Goal: Task Accomplishment & Management: Complete application form

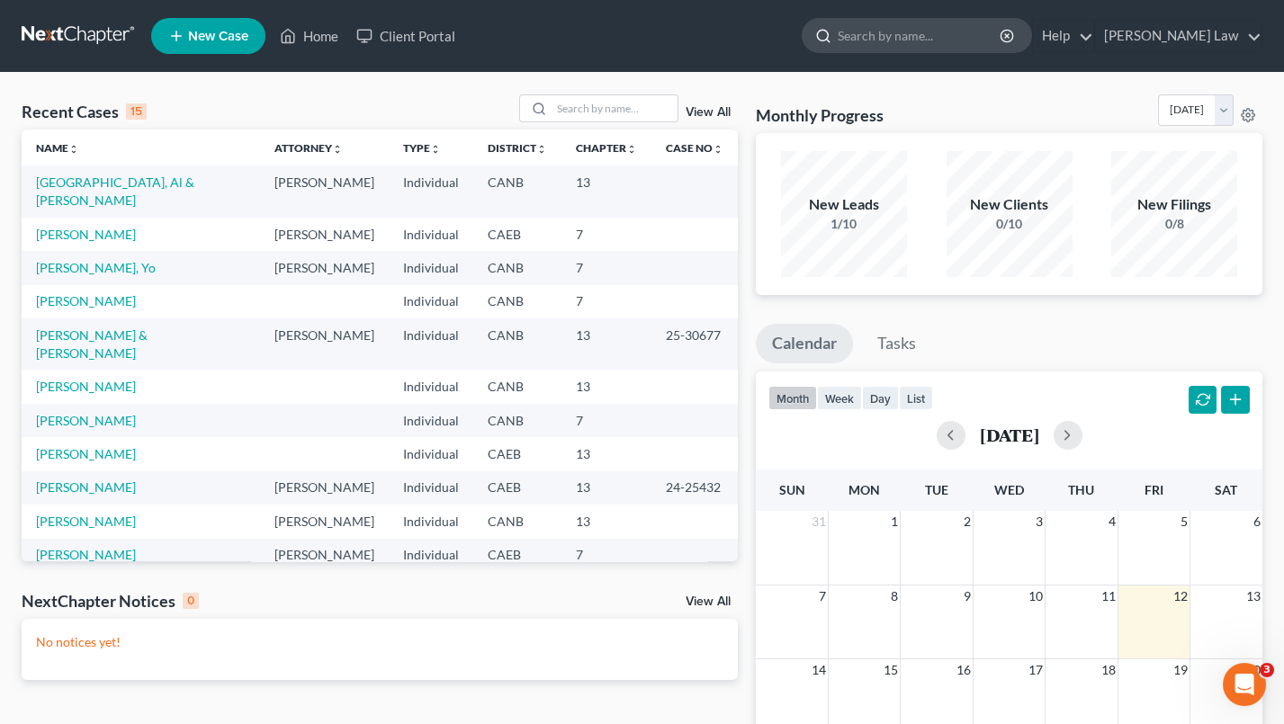
click at [920, 50] on input "search" at bounding box center [919, 35] width 165 height 33
type input "[PERSON_NAME]"
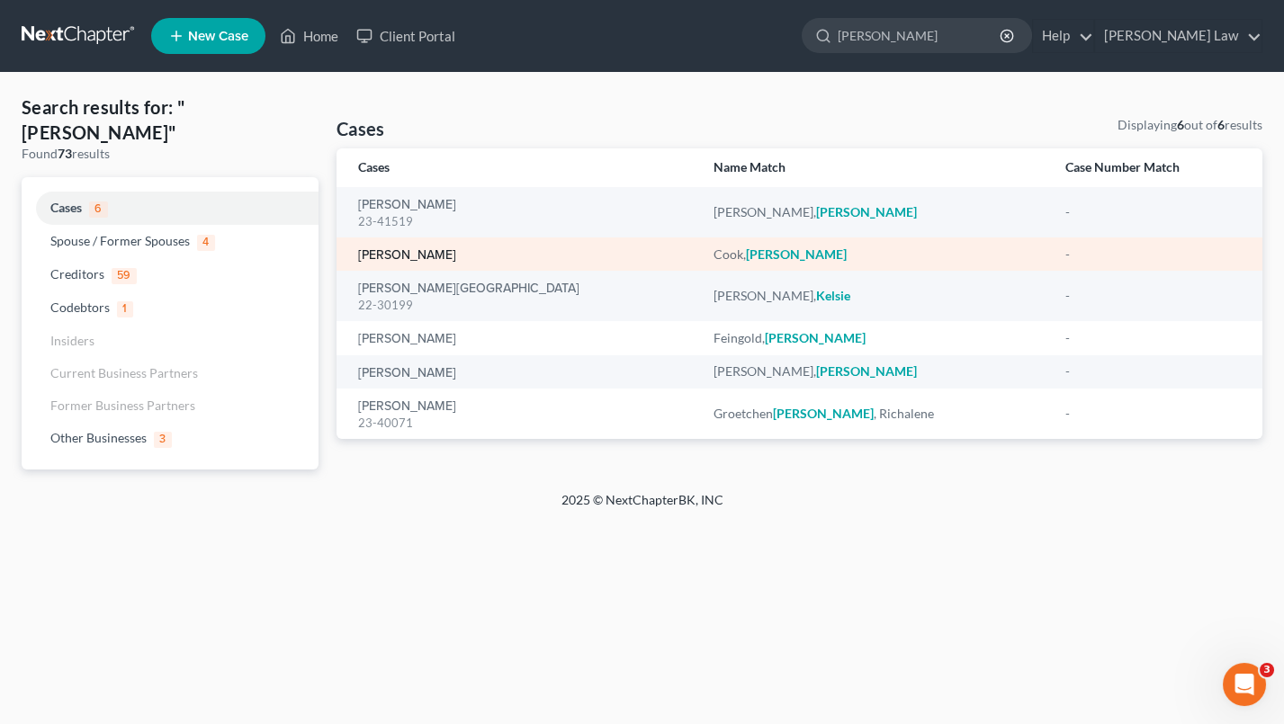
click at [394, 252] on link "[PERSON_NAME]" at bounding box center [407, 255] width 98 height 13
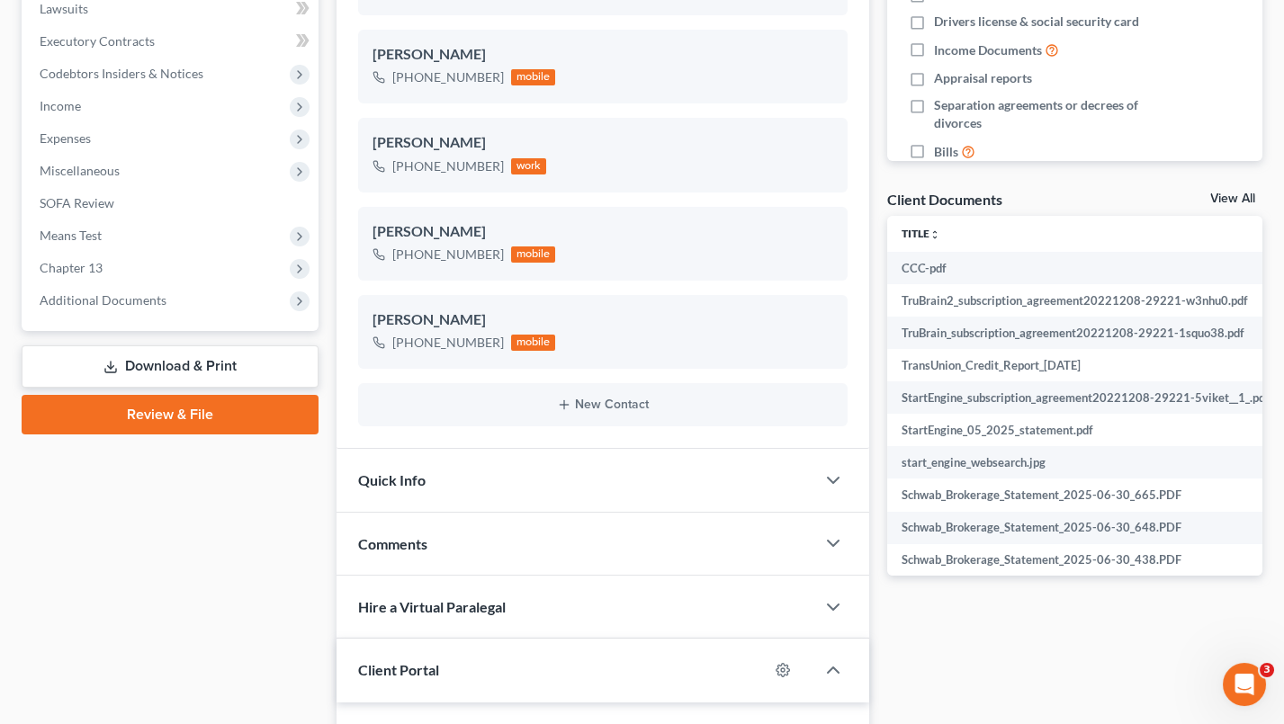
scroll to position [597, 0]
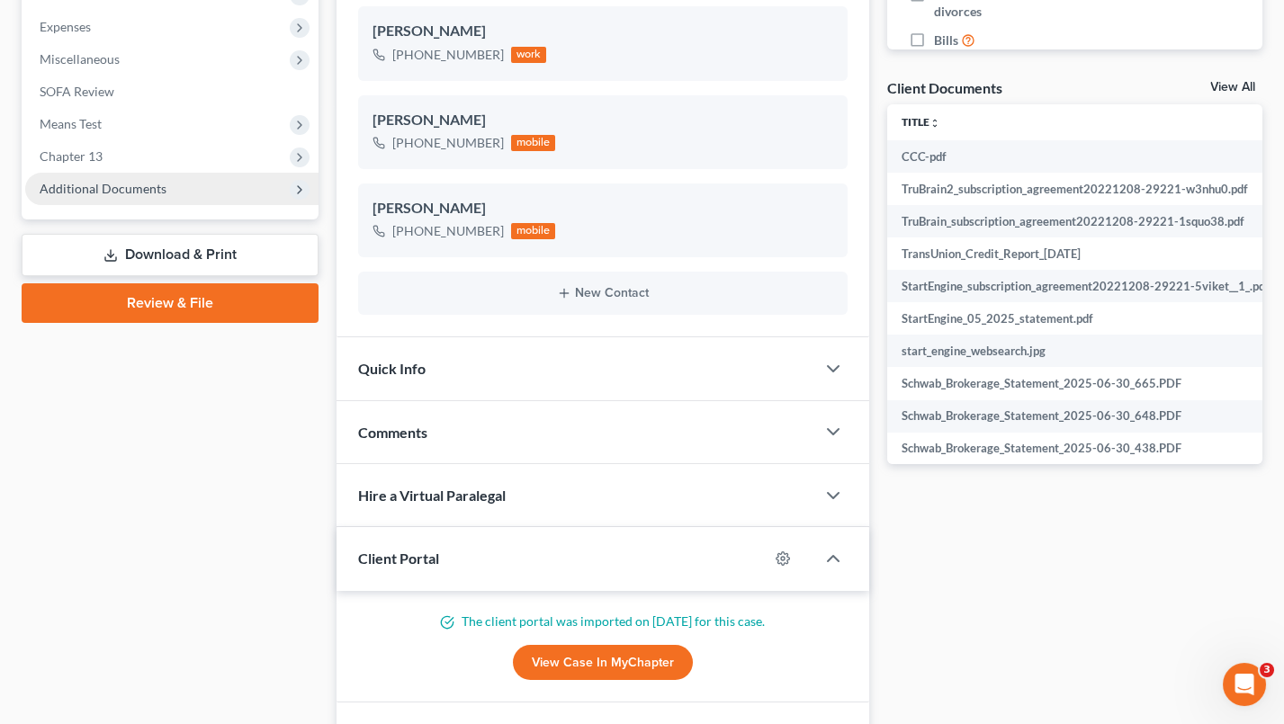
click at [188, 173] on span "Additional Documents" at bounding box center [171, 189] width 293 height 32
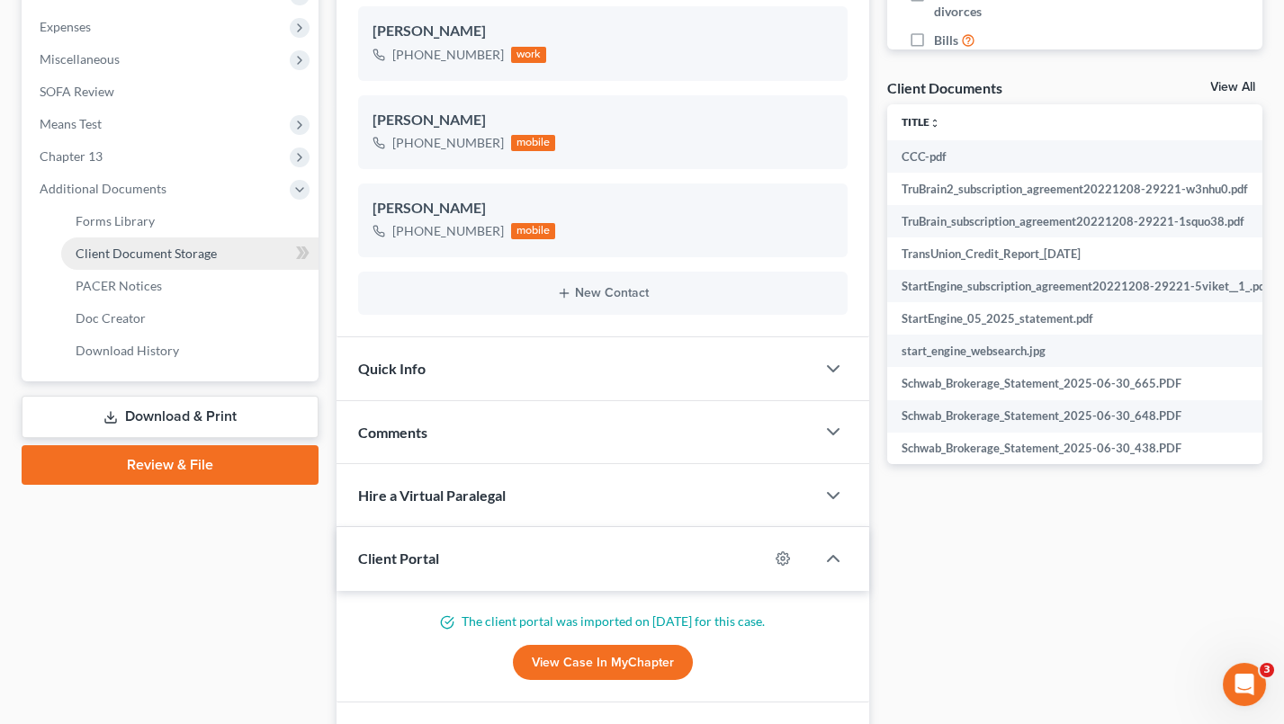
click at [178, 246] on span "Client Document Storage" at bounding box center [146, 253] width 141 height 15
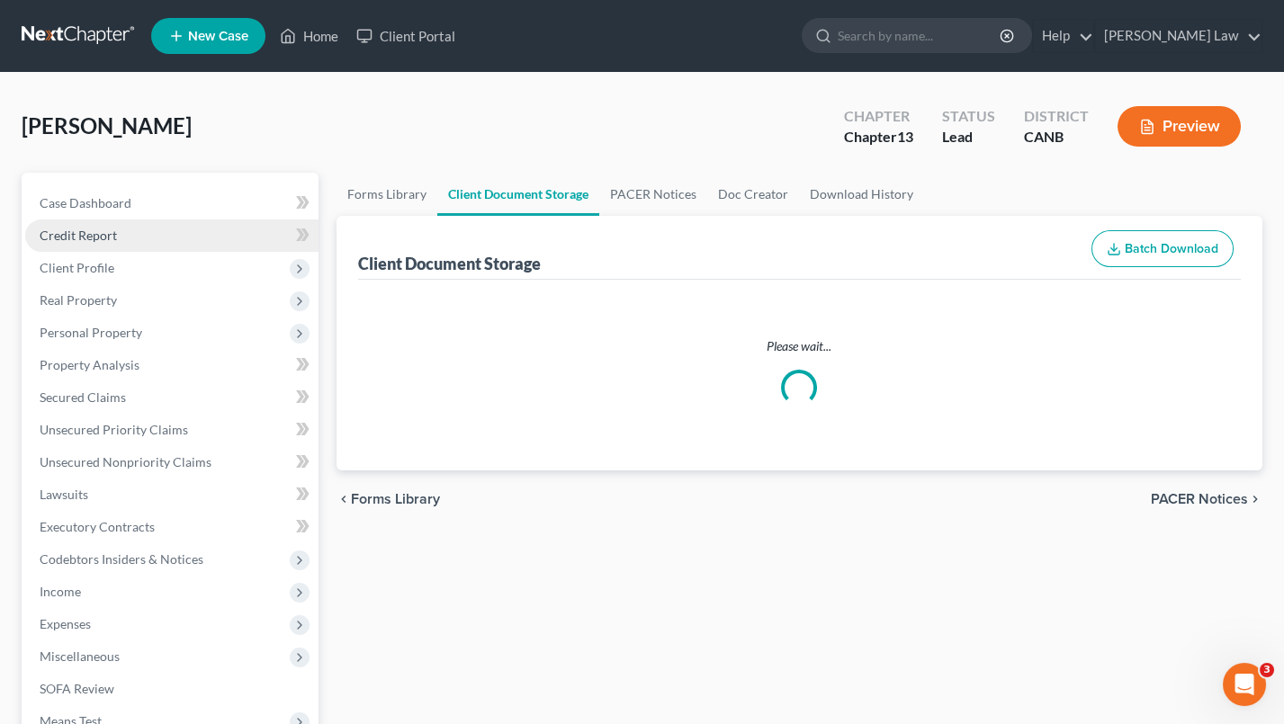
select select "0"
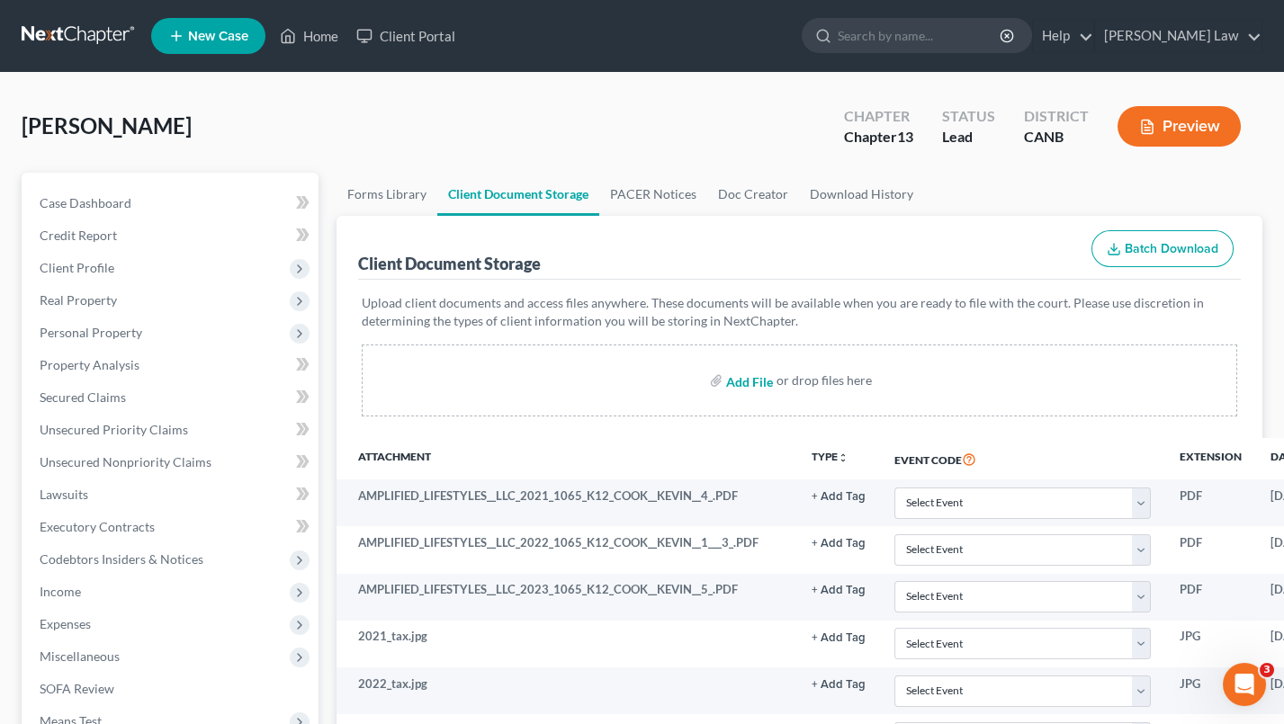
click at [745, 380] on input "file" at bounding box center [747, 380] width 43 height 32
type input "C:\fakepath\SCHEDULES.pdf"
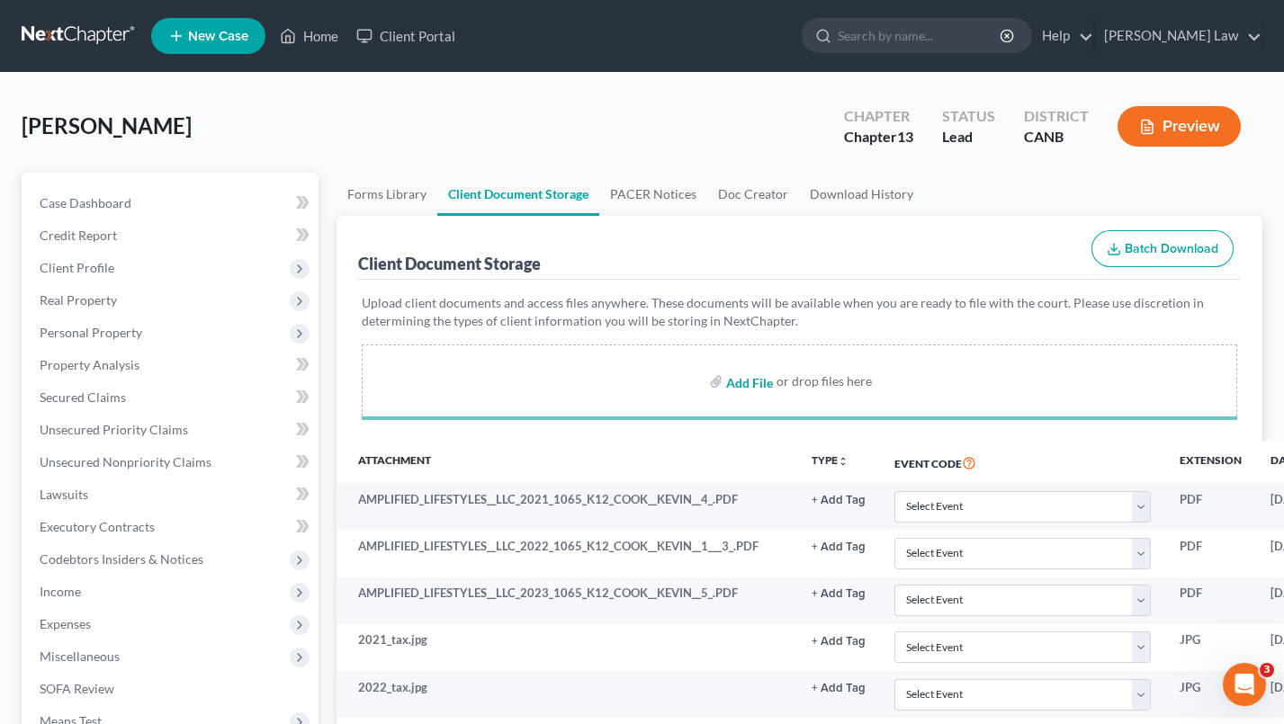
select select "0"
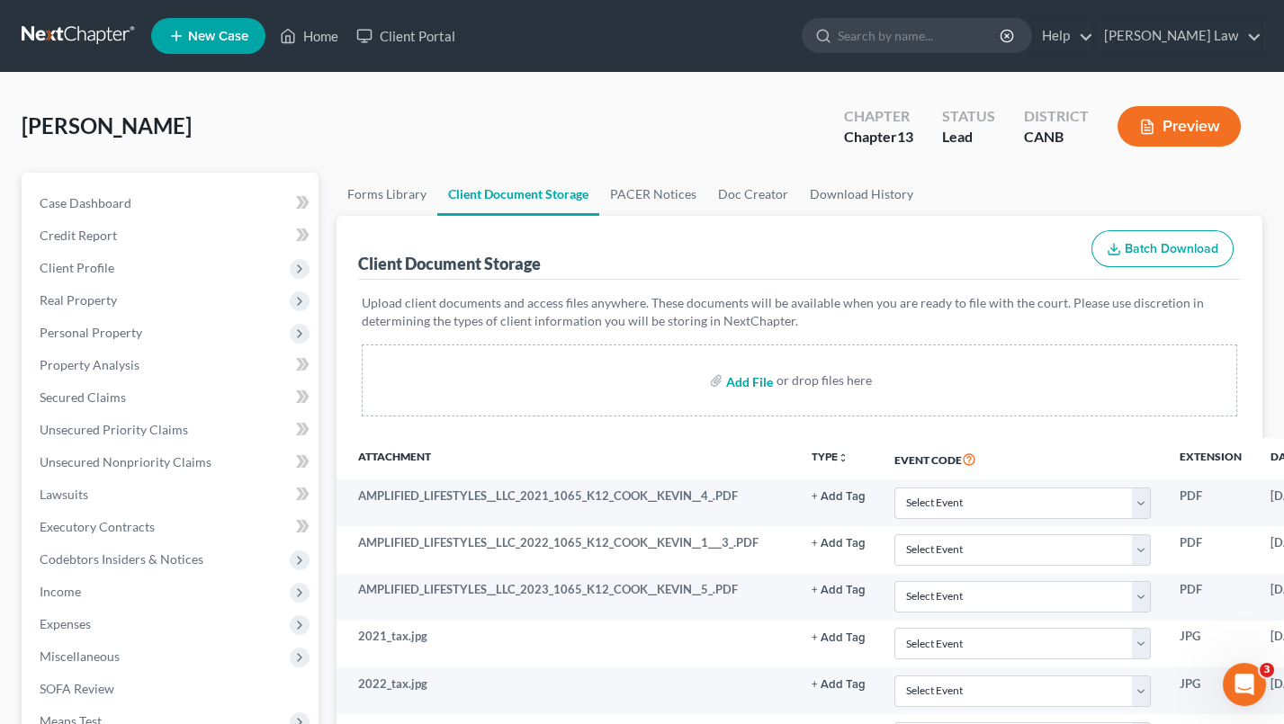
select select "0"
click at [398, 193] on link "Forms Library" at bounding box center [386, 194] width 101 height 43
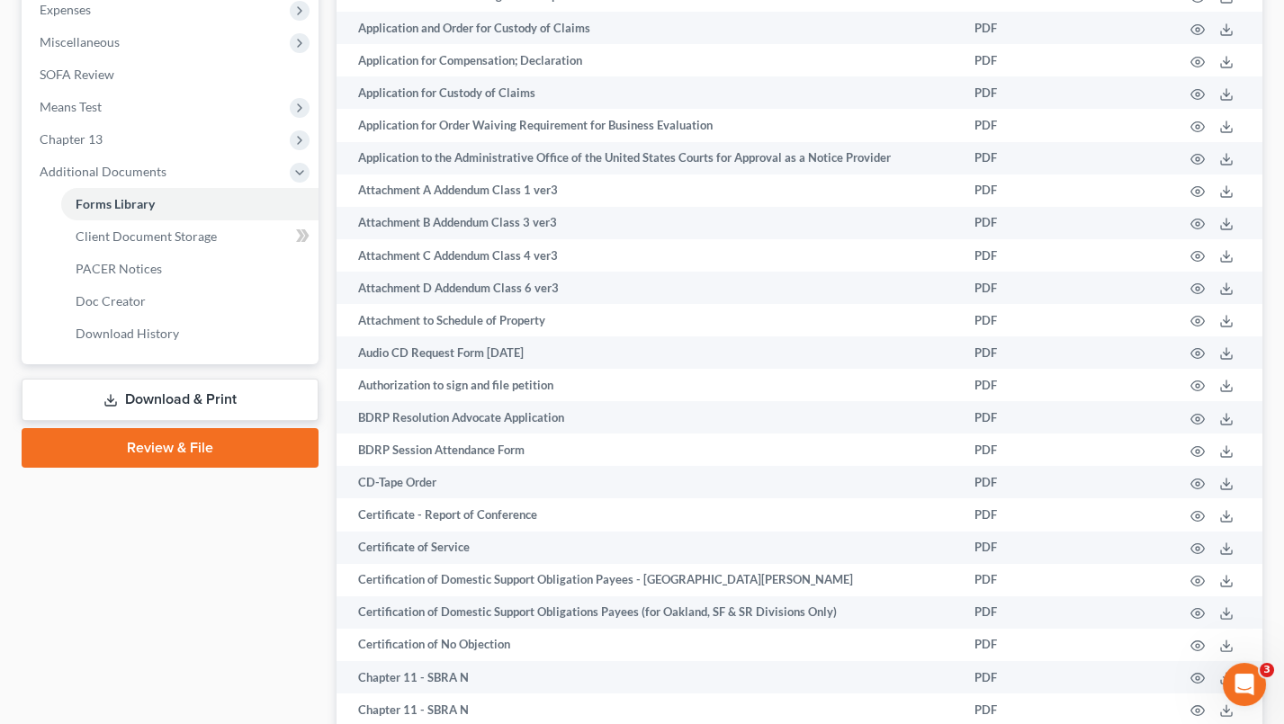
scroll to position [629, 0]
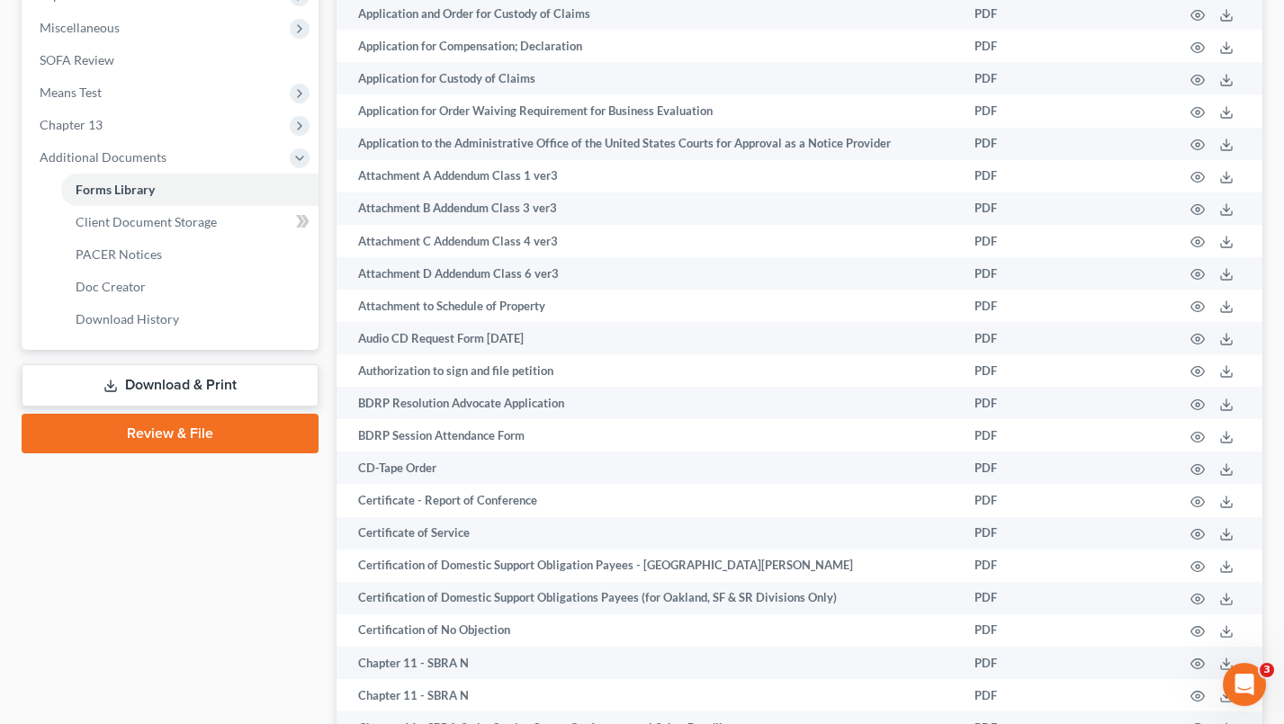
click at [166, 414] on link "Review & File" at bounding box center [170, 434] width 297 height 40
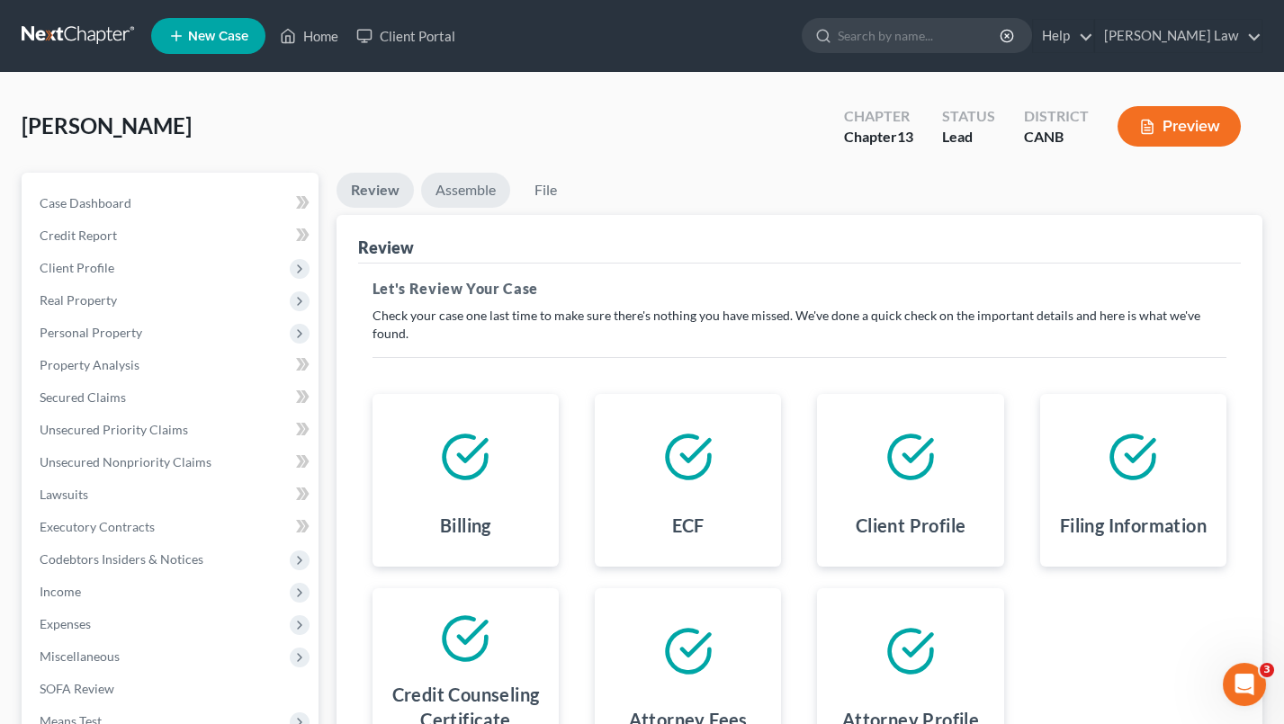
click at [471, 195] on link "Assemble" at bounding box center [465, 190] width 89 height 35
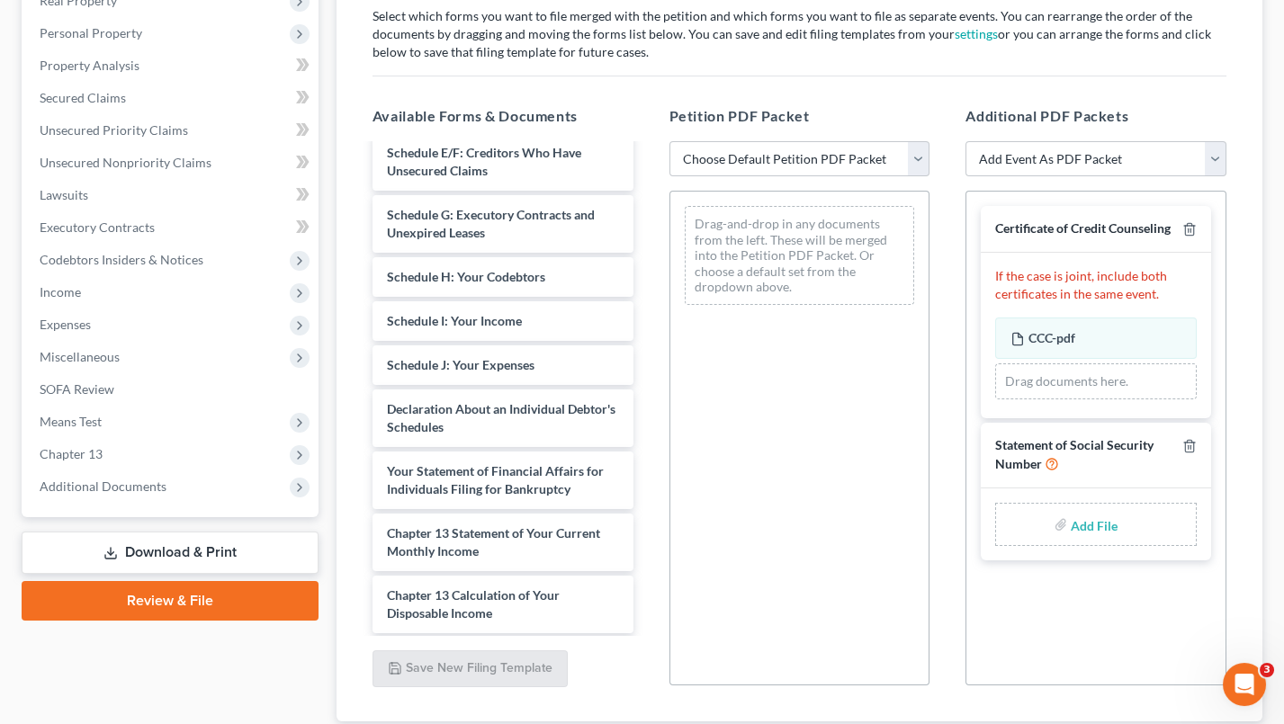
scroll to position [288, 0]
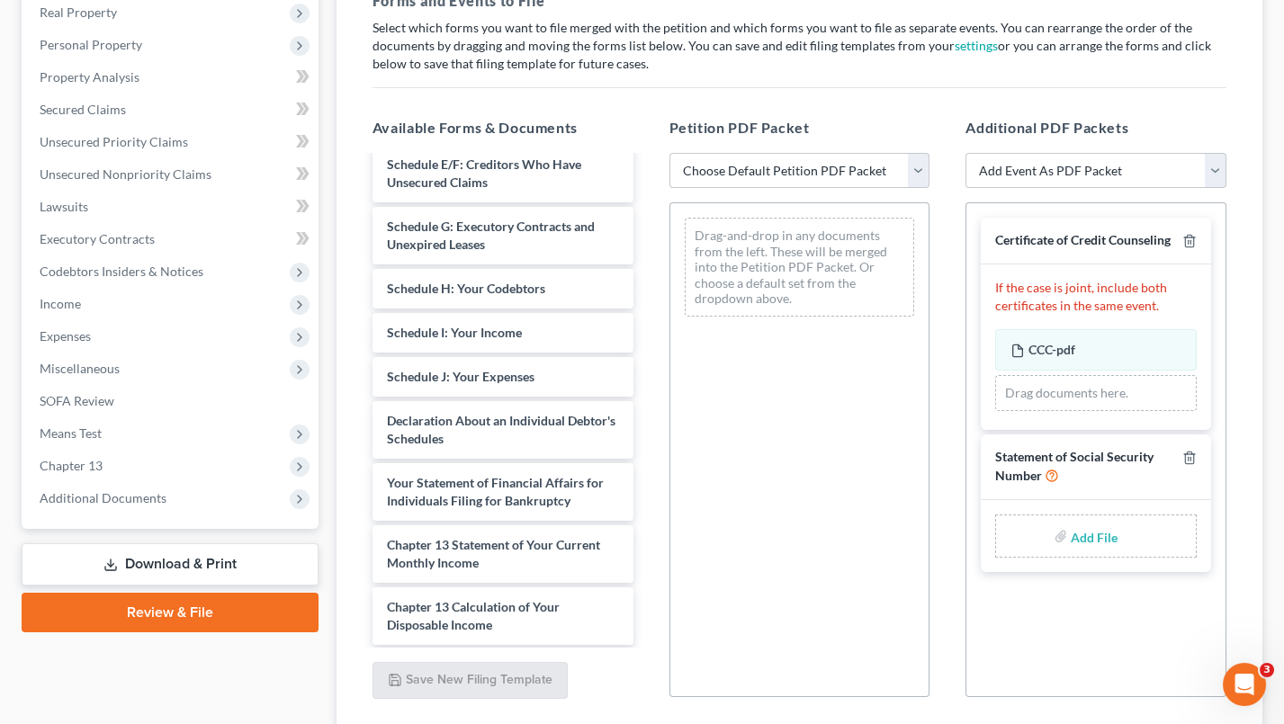
click at [1079, 528] on input "file" at bounding box center [1091, 536] width 43 height 32
type input "C:\fakepath\SSN.pdf"
select select "1"
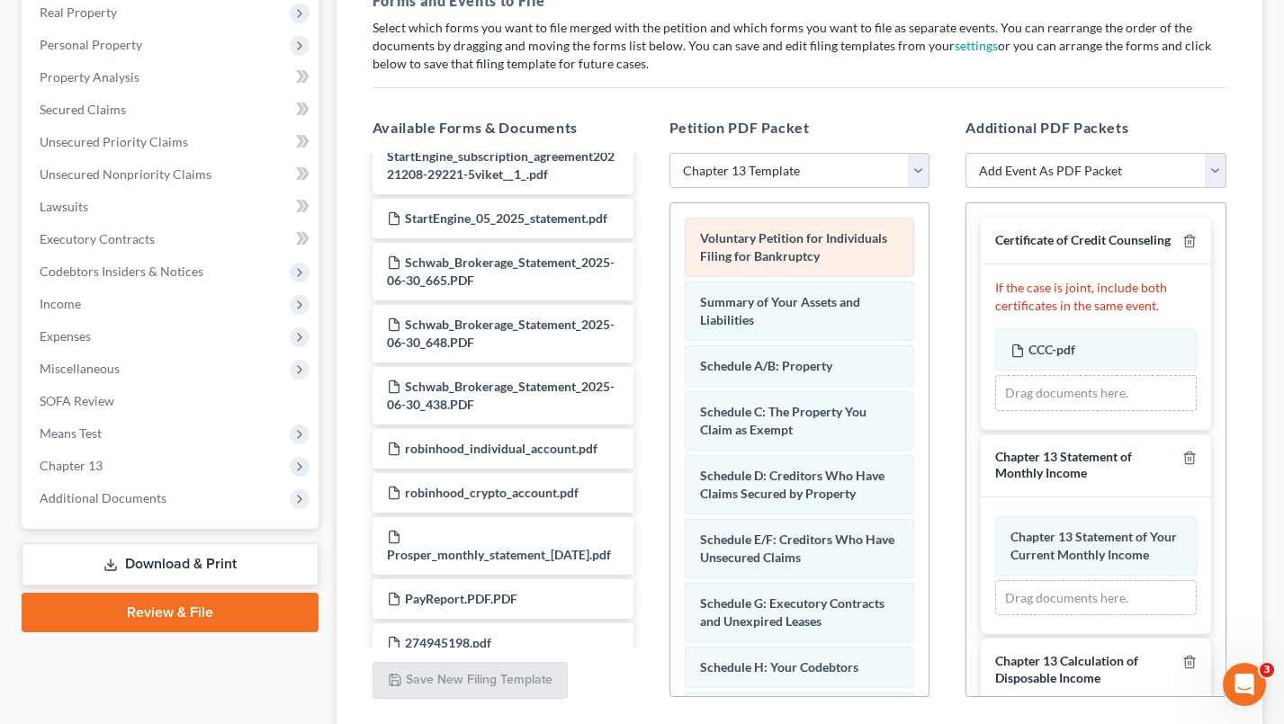
click at [739, 230] on span "Voluntary Petition for Individuals Filing for Bankruptcy" at bounding box center [793, 246] width 187 height 33
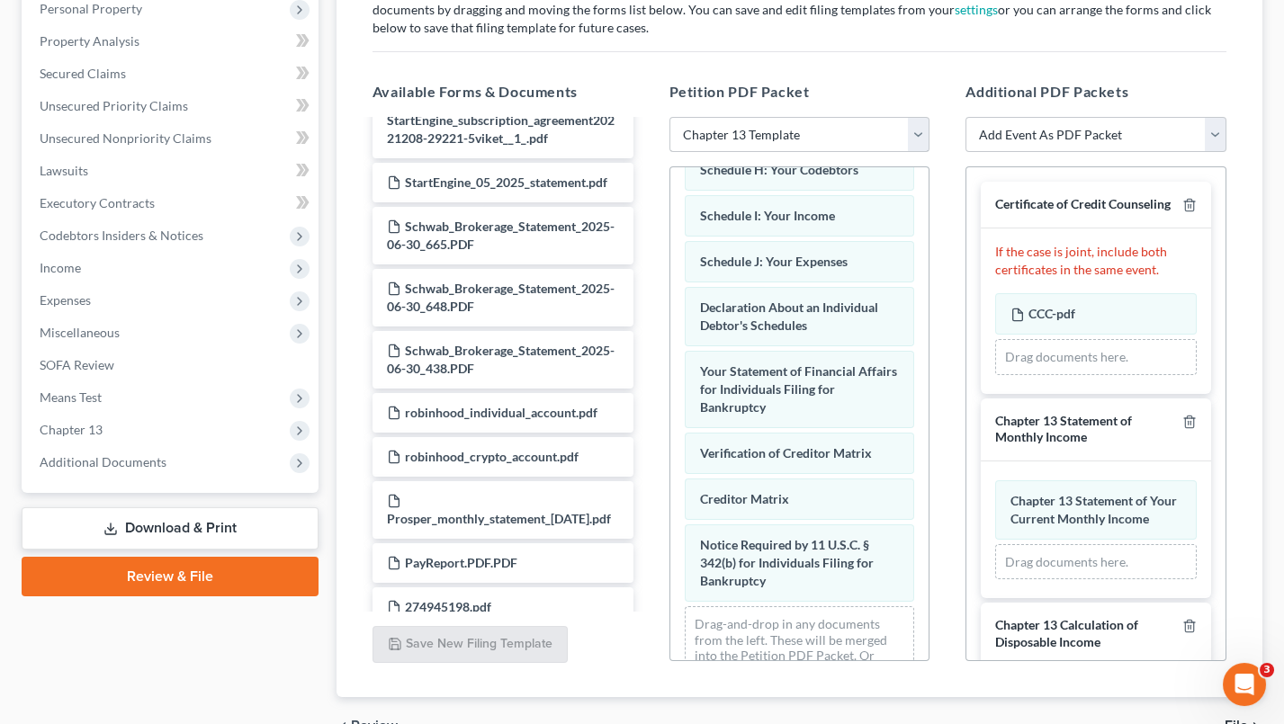
scroll to position [461, 0]
select select
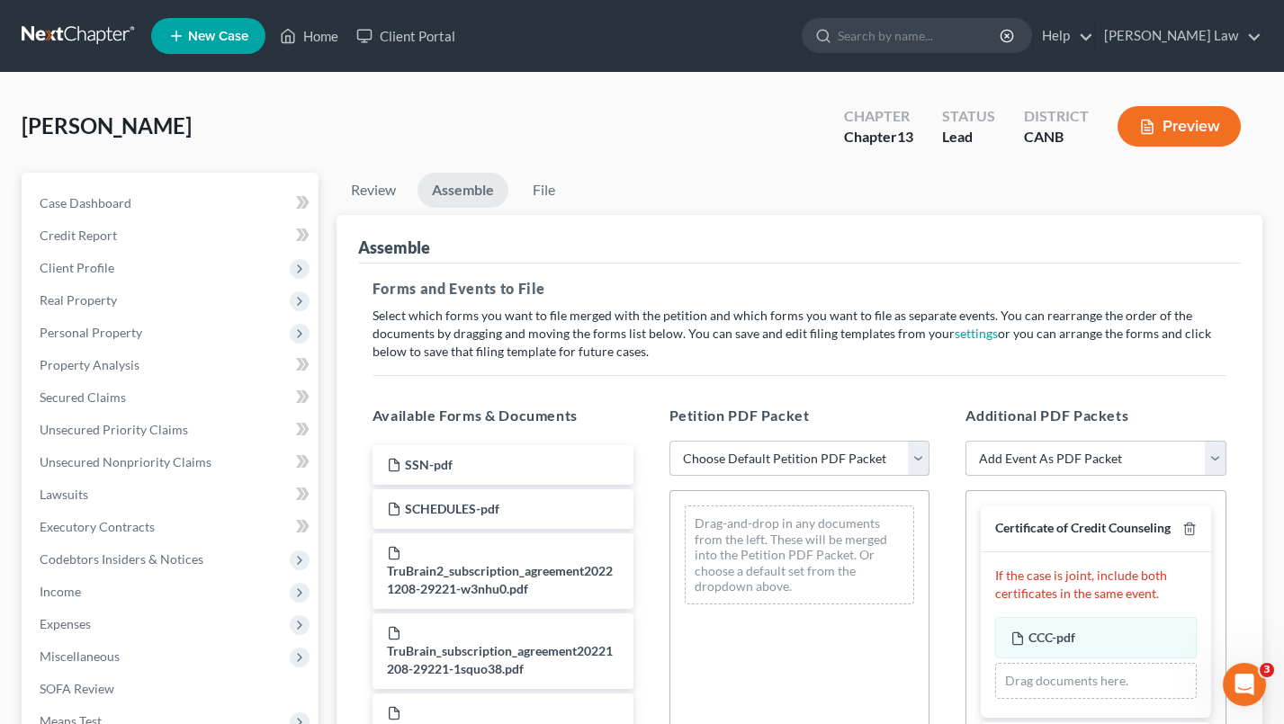
scroll to position [0, 0]
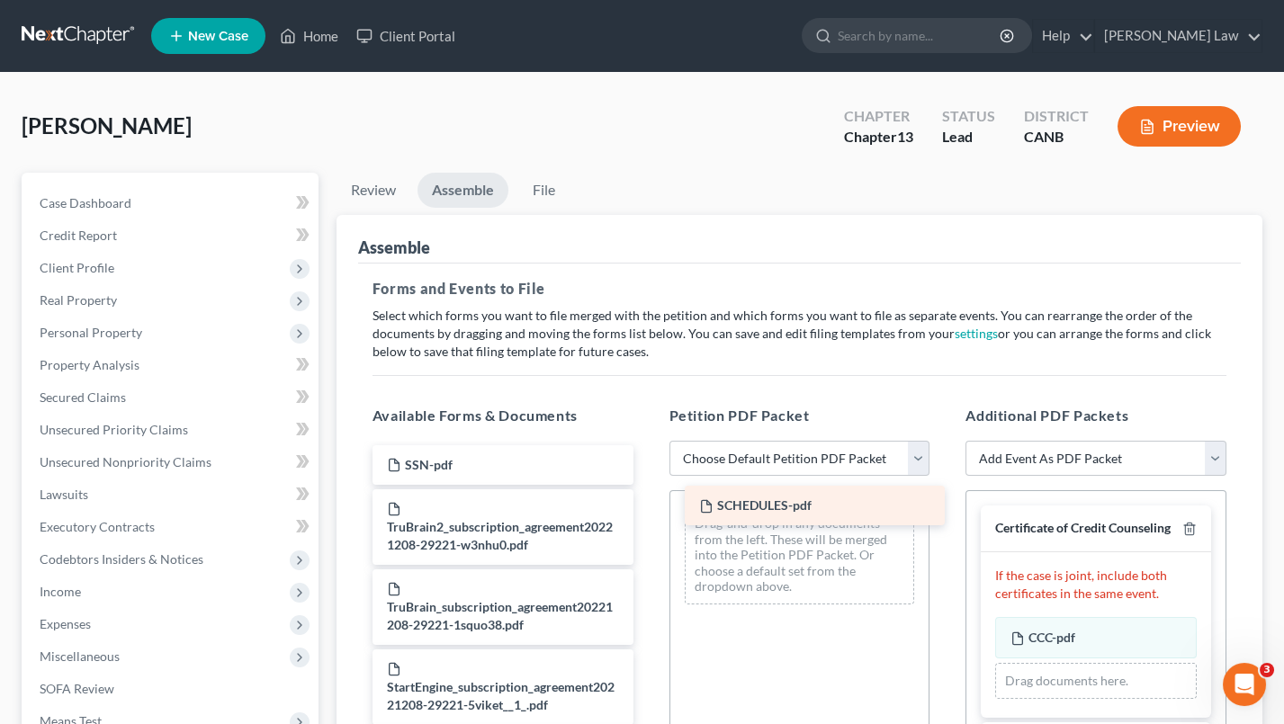
drag, startPoint x: 497, startPoint y: 512, endPoint x: 810, endPoint y: 515, distance: 312.1
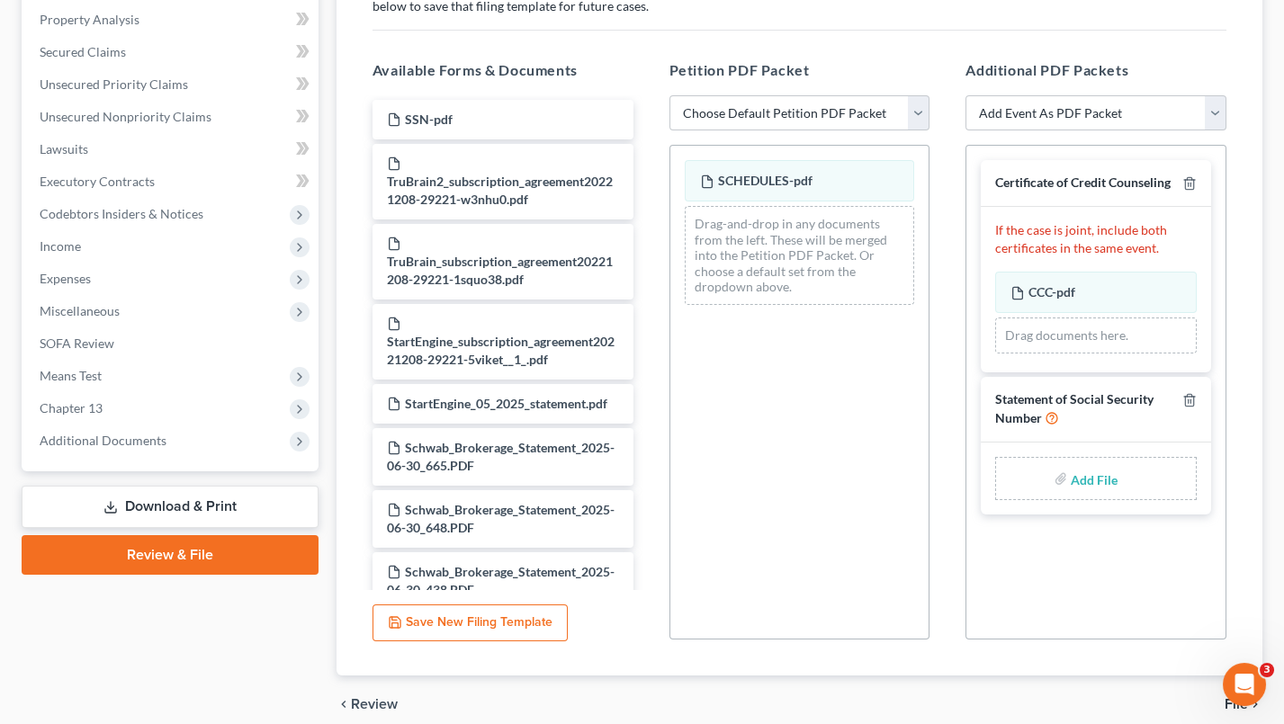
scroll to position [341, 0]
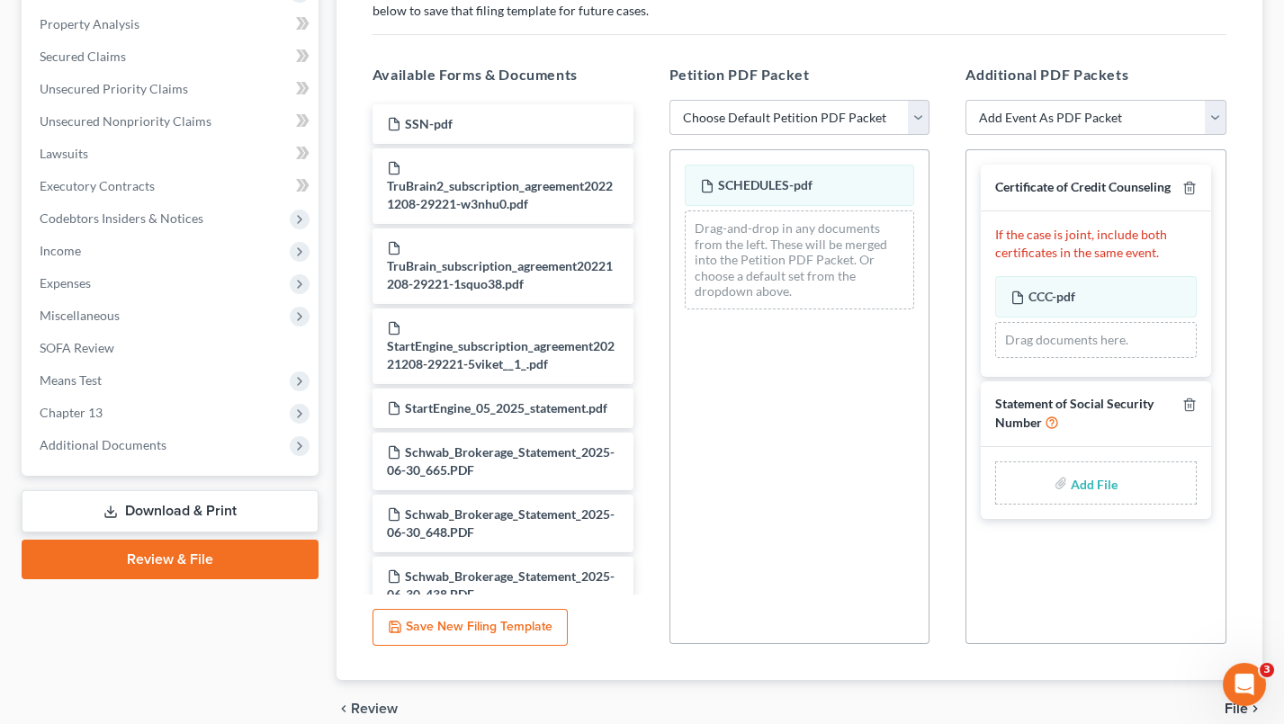
click at [1089, 470] on input "file" at bounding box center [1091, 483] width 43 height 32
type input "C:\fakepath\SSN.pdf"
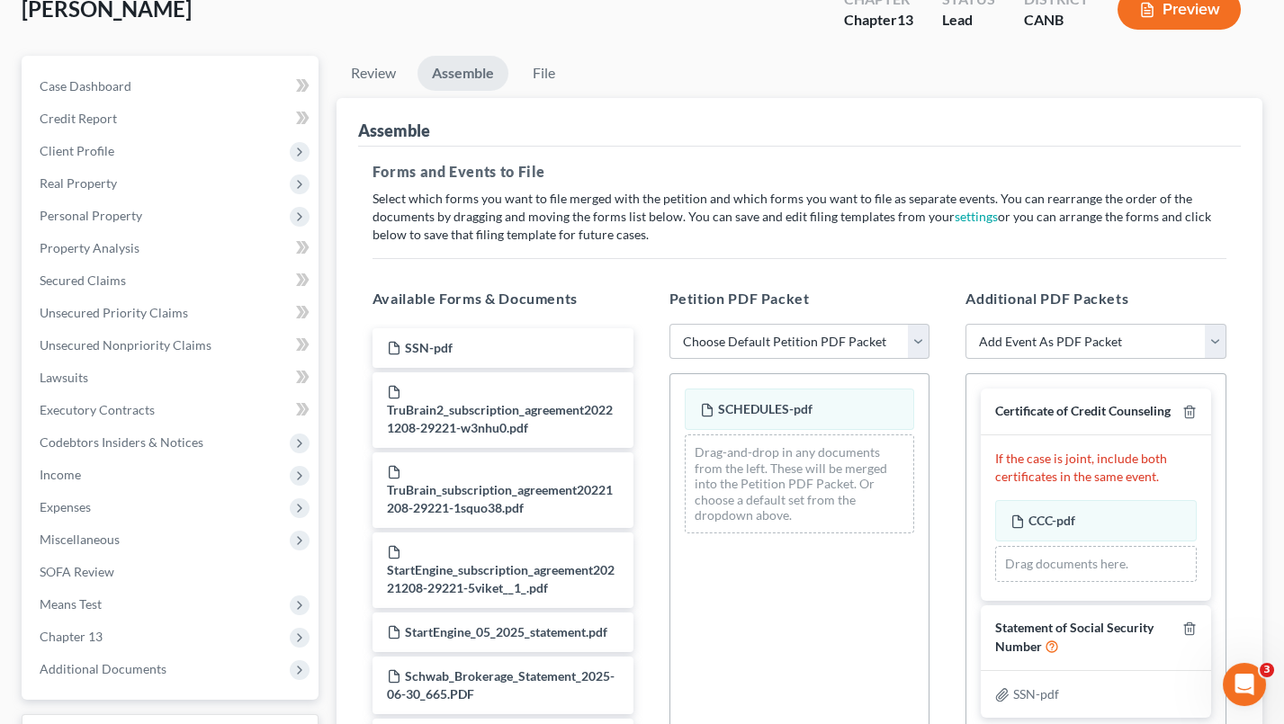
scroll to position [114, 0]
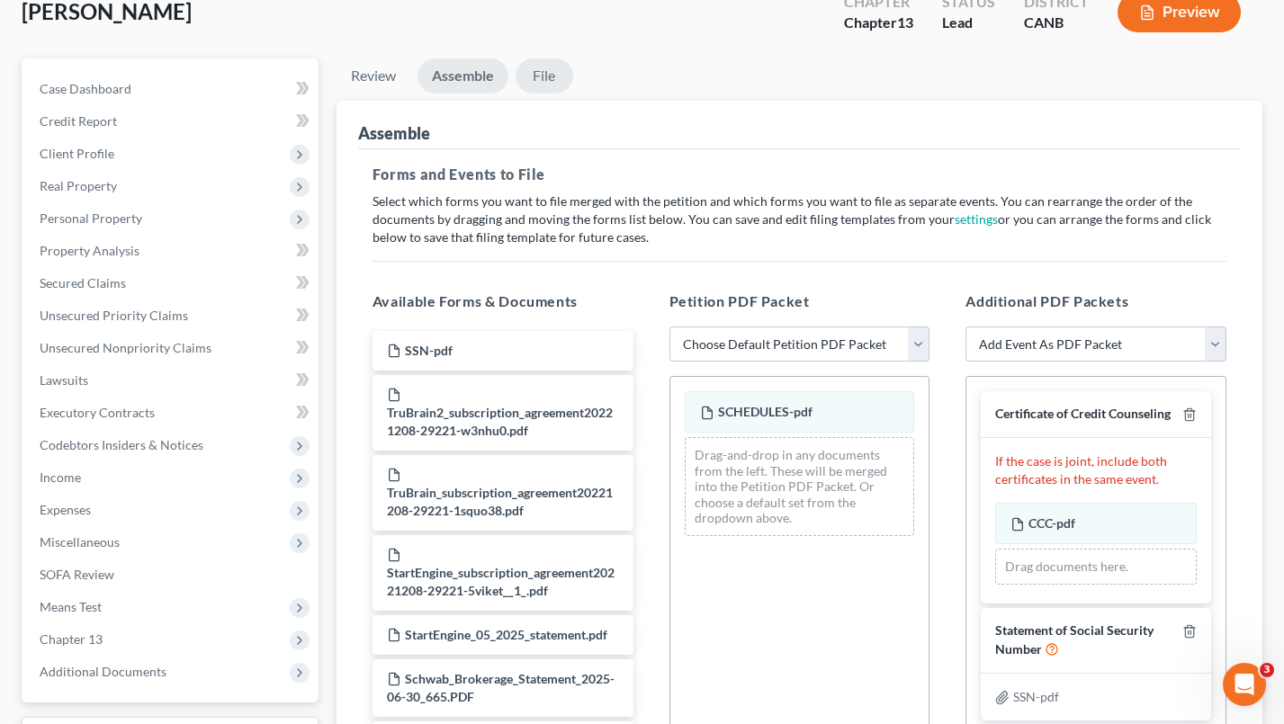
click at [550, 77] on link "File" at bounding box center [544, 75] width 58 height 35
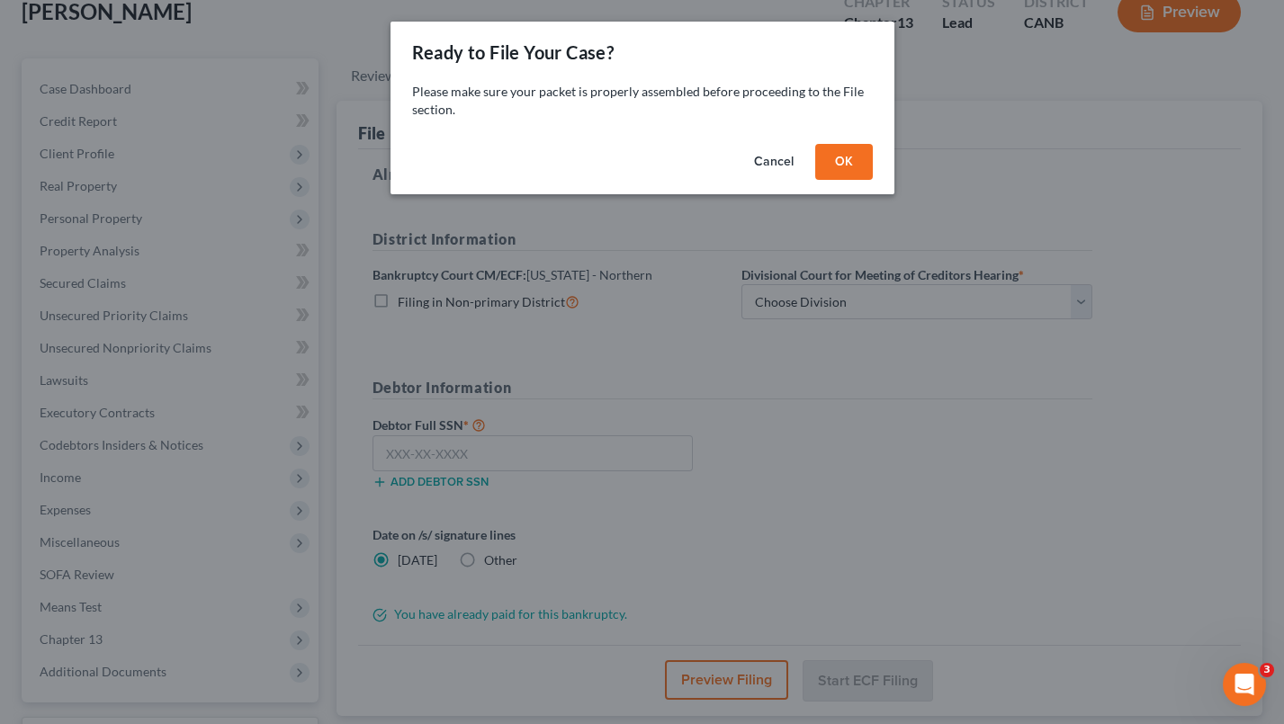
click at [839, 153] on button "OK" at bounding box center [844, 162] width 58 height 36
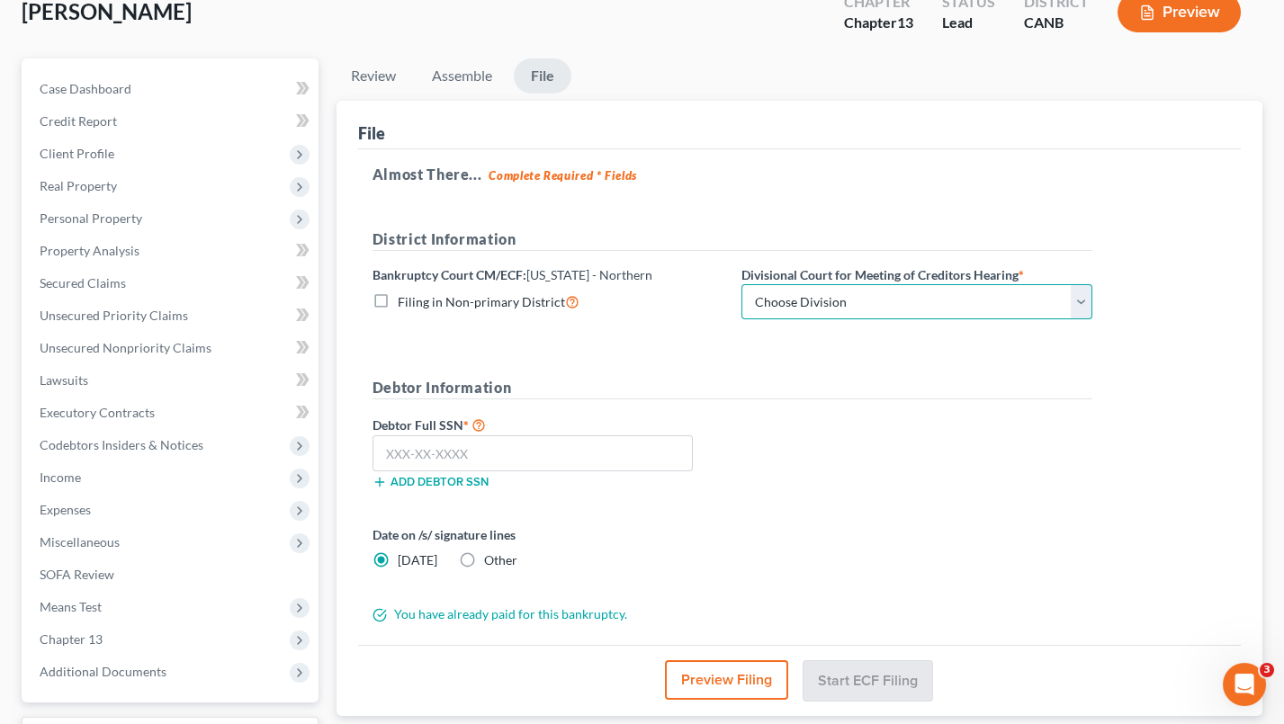
select select "0"
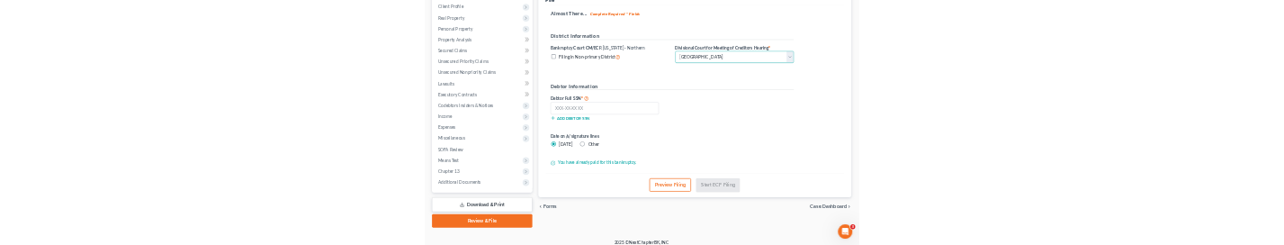
scroll to position [246, 0]
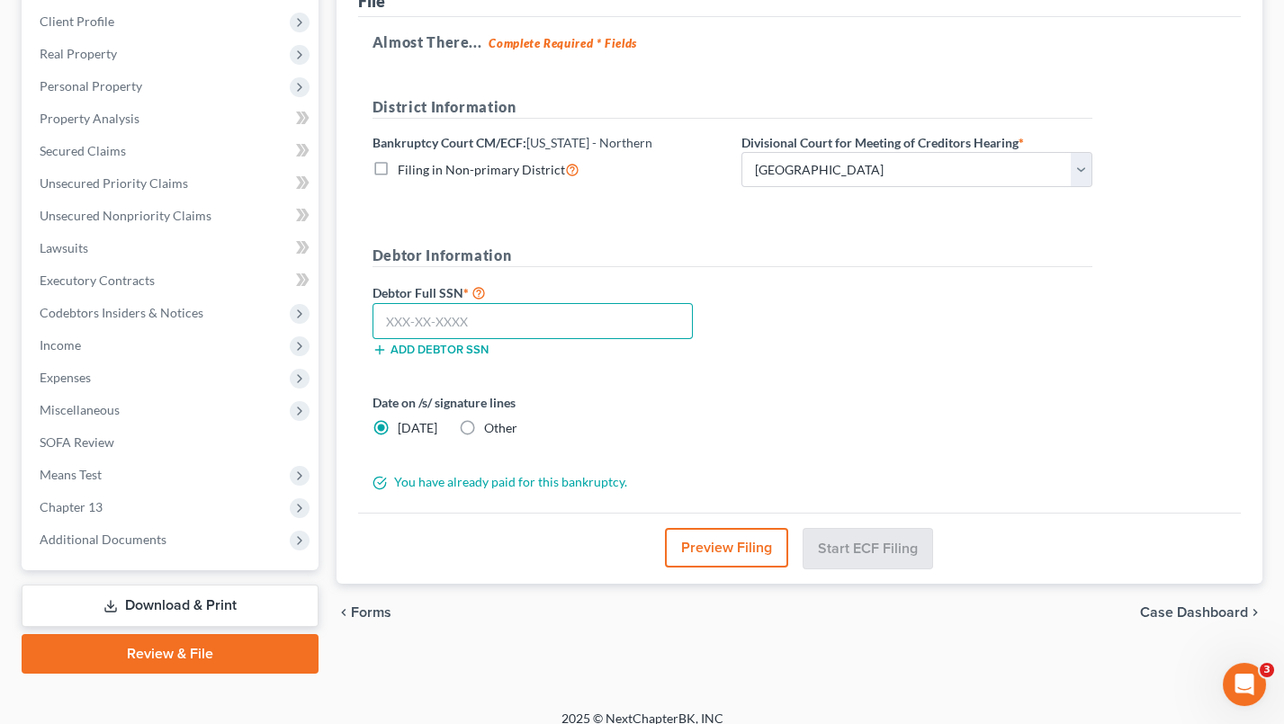
click at [575, 319] on input "text" at bounding box center [532, 321] width 320 height 36
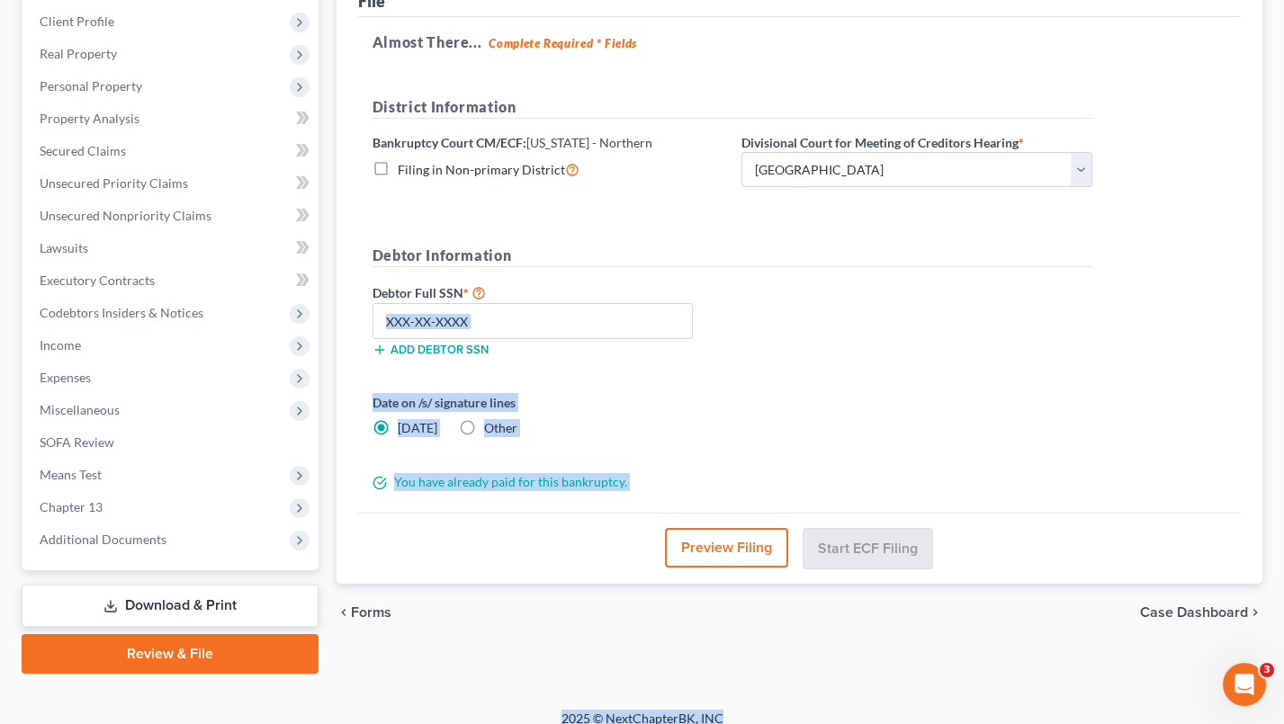
drag, startPoint x: 1219, startPoint y: 720, endPoint x: 1166, endPoint y: 281, distance: 442.2
click at [1175, 282] on div "Home New Case Client Portal [PERSON_NAME] Law [PERSON_NAME][EMAIL_ADDRESS][DOMA…" at bounding box center [642, 248] width 1284 height 989
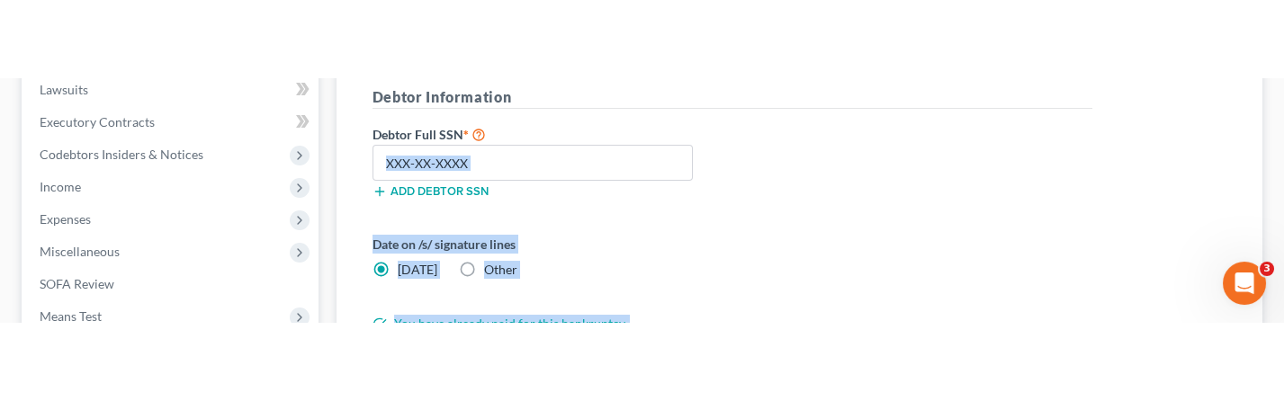
scroll to position [489, 0]
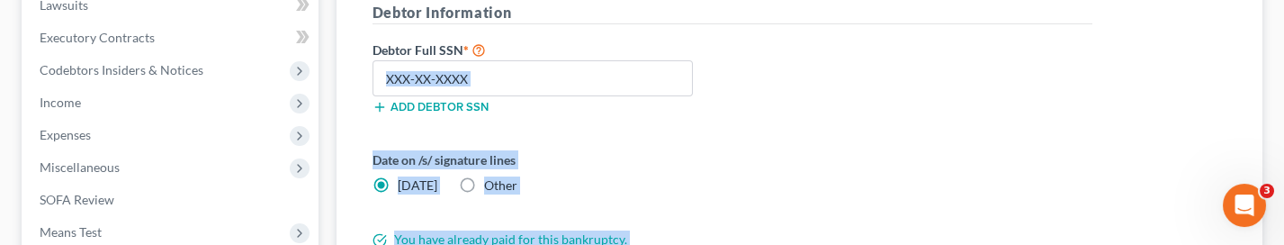
click at [776, 83] on div "Debtor Full SSN * Add debtor SSN" at bounding box center [732, 84] width 738 height 90
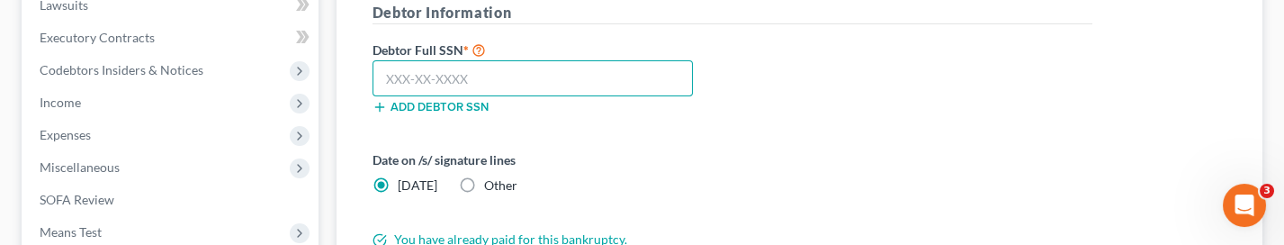
click at [517, 73] on input "text" at bounding box center [532, 78] width 320 height 36
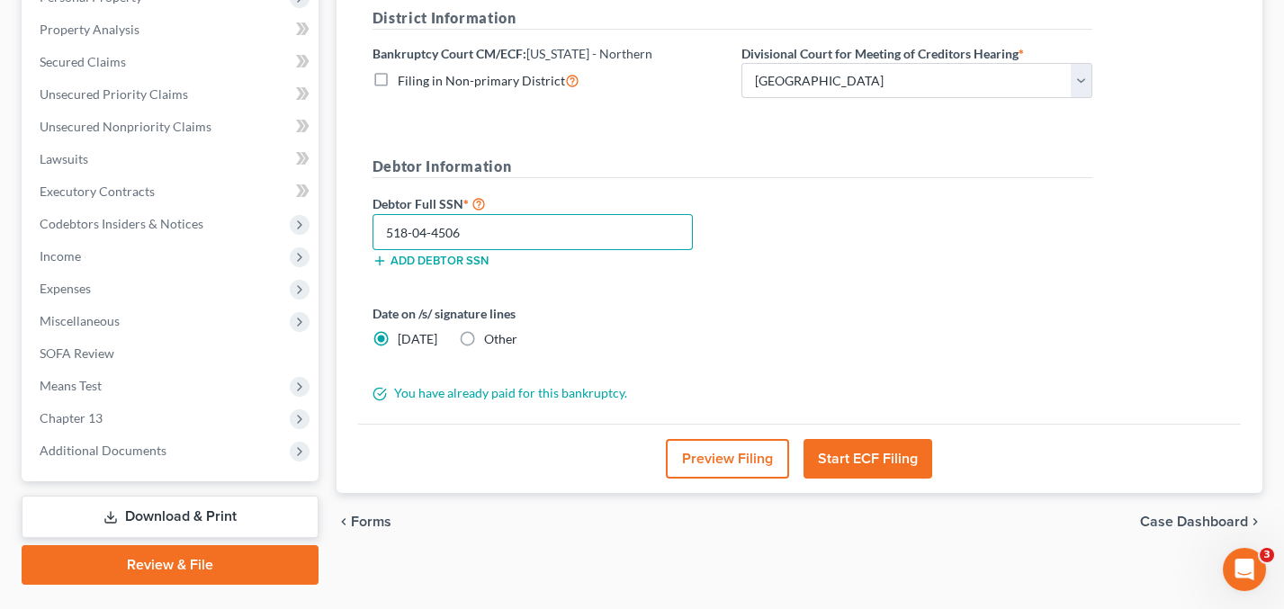
scroll to position [329, 0]
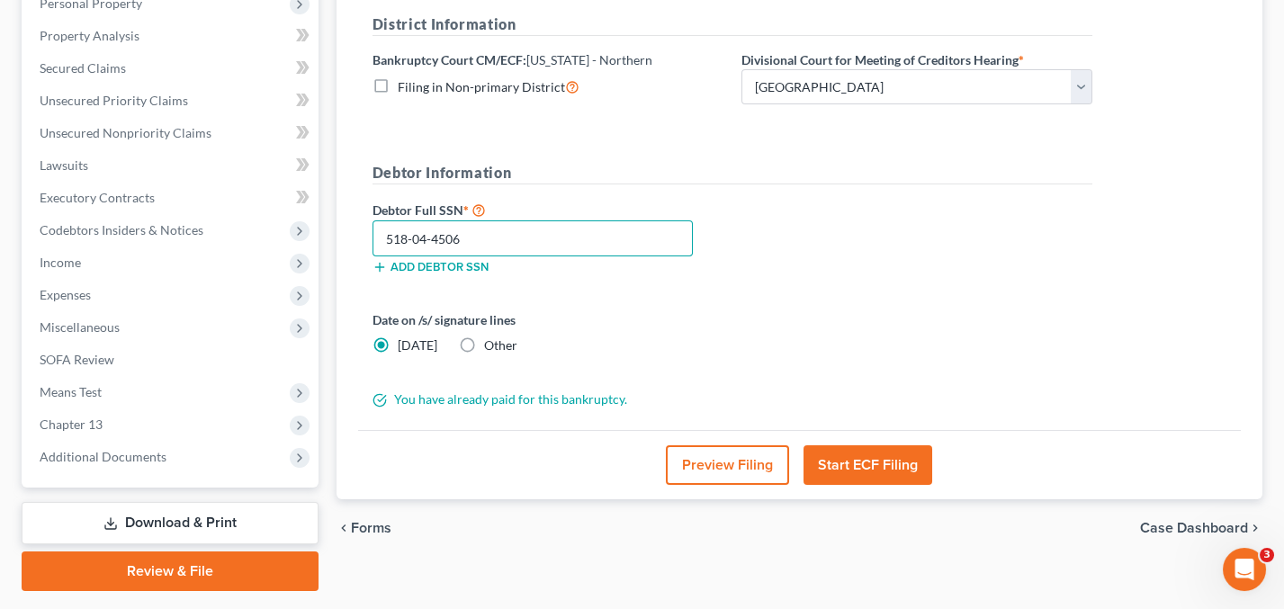
type input "518-04-4506"
click at [484, 337] on label "Other" at bounding box center [500, 345] width 33 height 18
click at [491, 337] on input "Other" at bounding box center [497, 342] width 12 height 12
radio input "true"
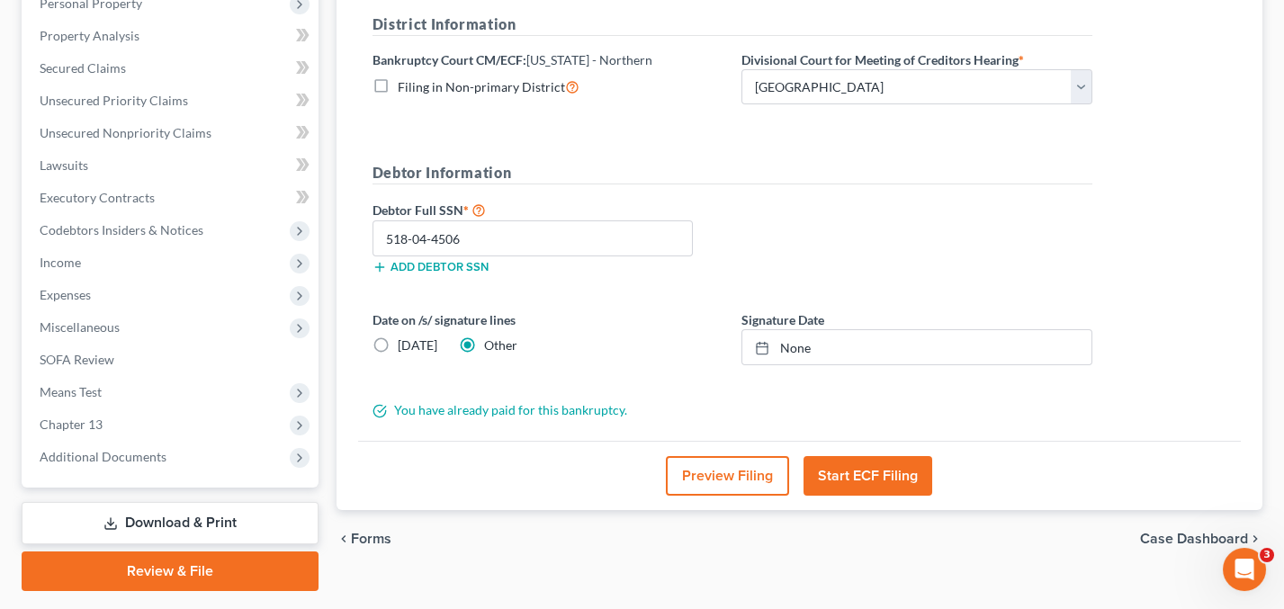
click at [398, 336] on label "[DATE]" at bounding box center [418, 345] width 40 height 18
click at [405, 336] on input "[DATE]" at bounding box center [411, 342] width 12 height 12
radio input "true"
radio input "false"
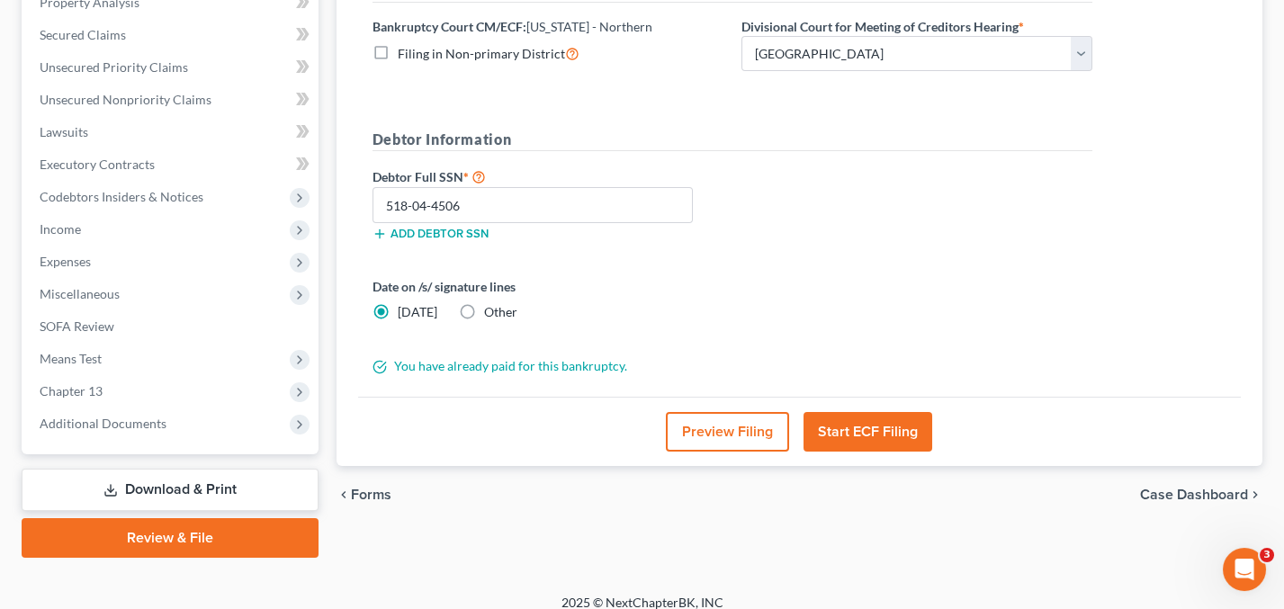
scroll to position [362, 0]
click at [911, 431] on button "Start ECF Filing" at bounding box center [867, 433] width 129 height 40
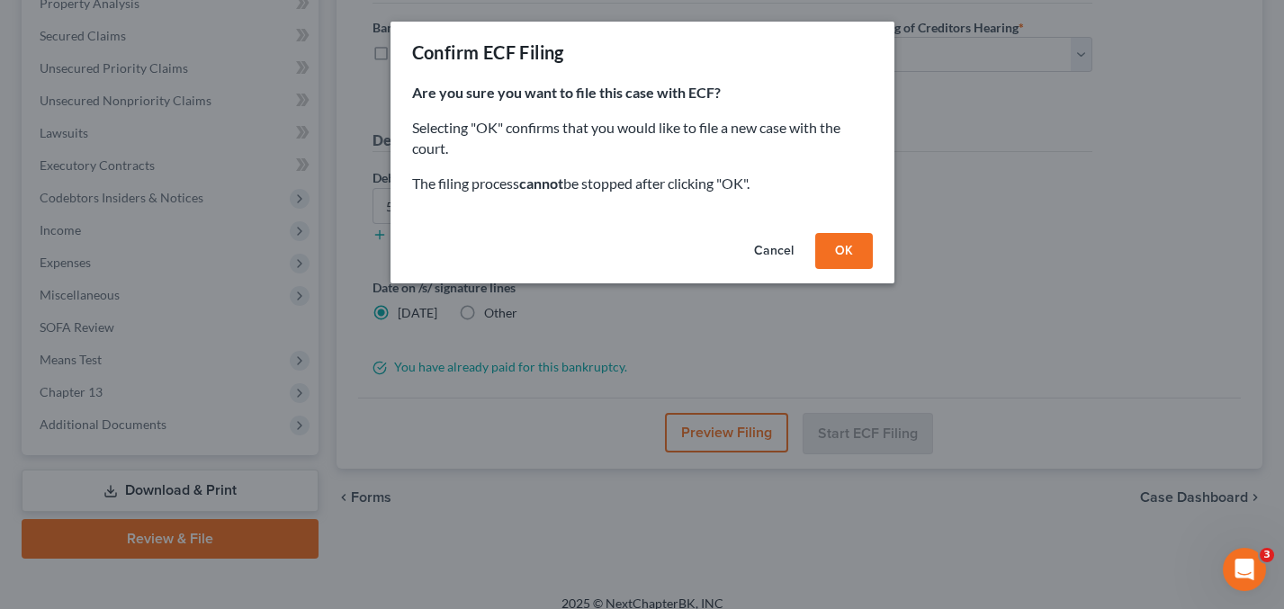
click at [845, 240] on button "OK" at bounding box center [844, 251] width 58 height 36
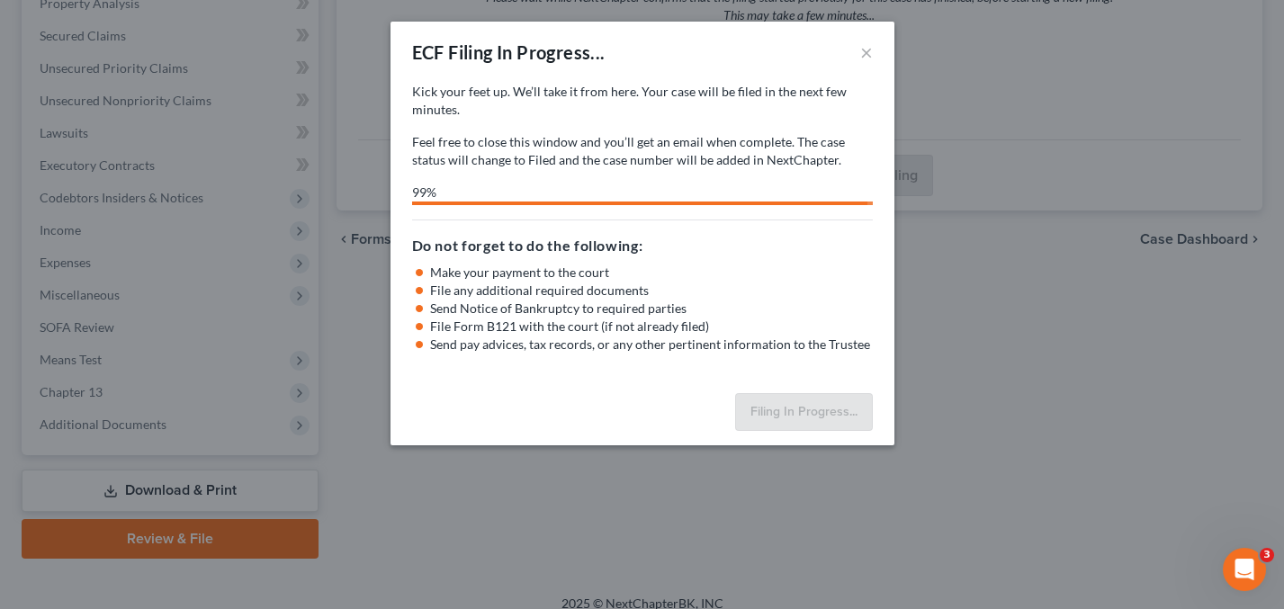
select select "0"
